Goal: Task Accomplishment & Management: Manage account settings

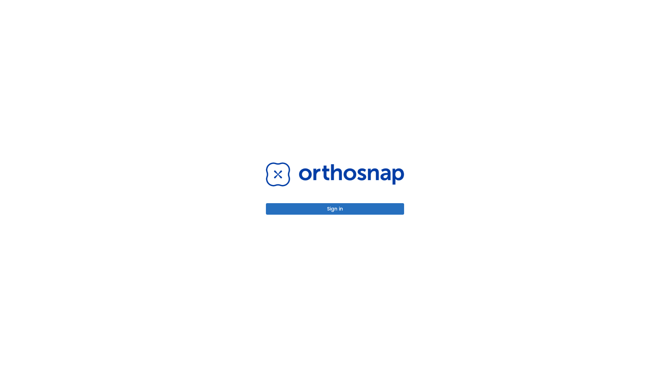
click at [335, 209] on button "Sign in" at bounding box center [335, 209] width 138 height 12
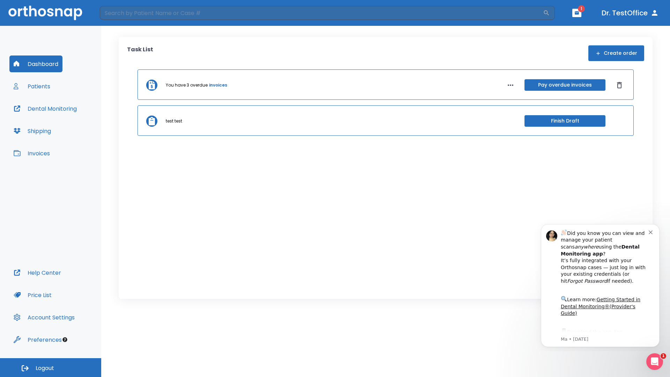
click at [51, 367] on span "Logout" at bounding box center [45, 368] width 18 height 8
